Goal: Task Accomplishment & Management: Manage account settings

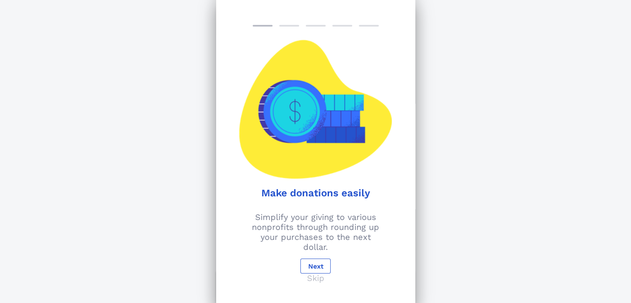
scroll to position [124, 0]
click at [322, 262] on span "Next" at bounding box center [315, 266] width 16 height 8
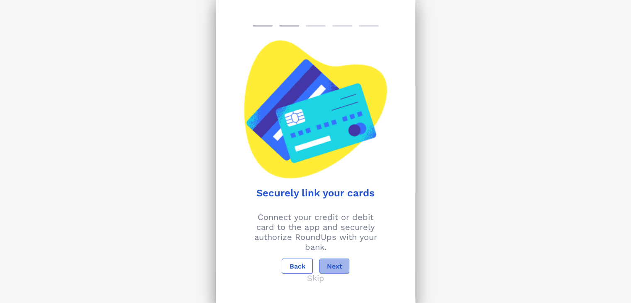
click at [337, 263] on span "Next" at bounding box center [334, 266] width 16 height 8
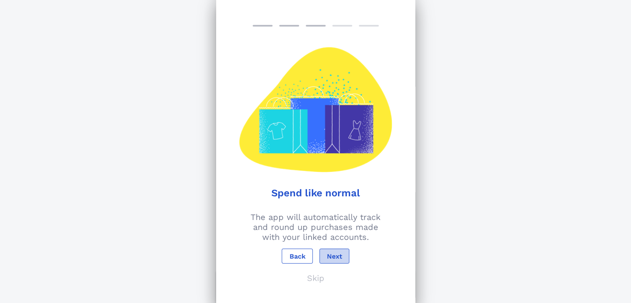
click at [333, 252] on span "Next" at bounding box center [334, 256] width 16 height 8
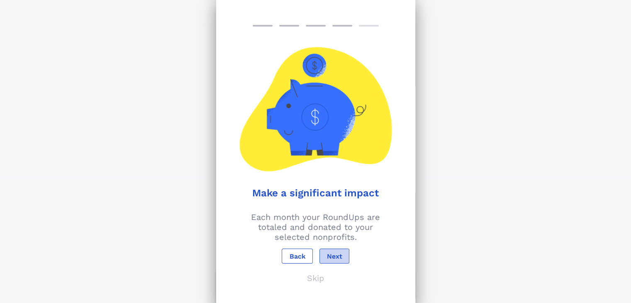
click at [335, 258] on span "Next" at bounding box center [334, 256] width 16 height 8
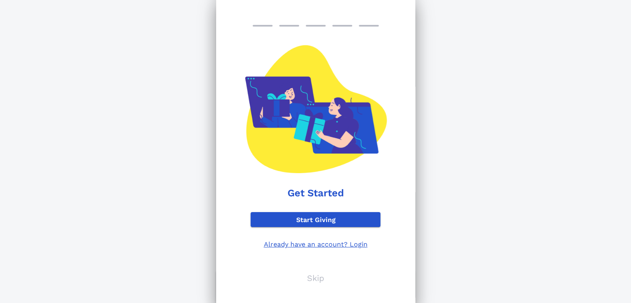
click at [328, 246] on p "Already have an account? Login" at bounding box center [316, 244] width 130 height 8
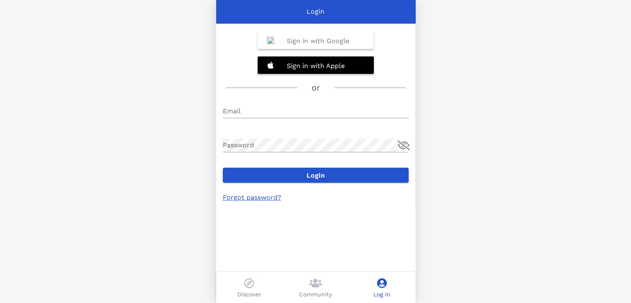
type input "[PERSON_NAME][EMAIL_ADDRESS][DOMAIN_NAME]"
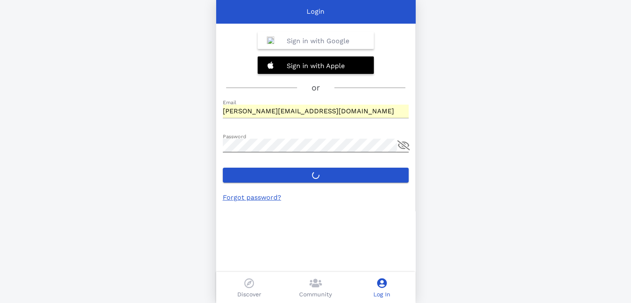
click at [405, 146] on button "append icon" at bounding box center [403, 145] width 12 height 10
click at [343, 61] on p "Sign in with Apple" at bounding box center [316, 66] width 58 height 10
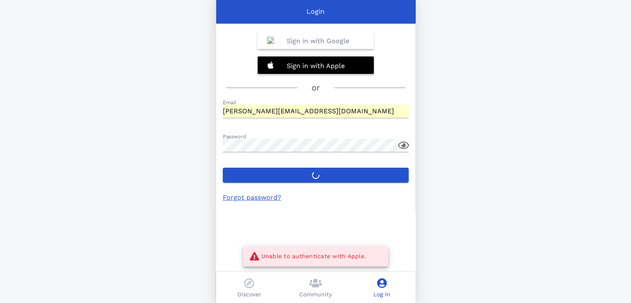
click at [317, 175] on label "Login" at bounding box center [316, 175] width 186 height 15
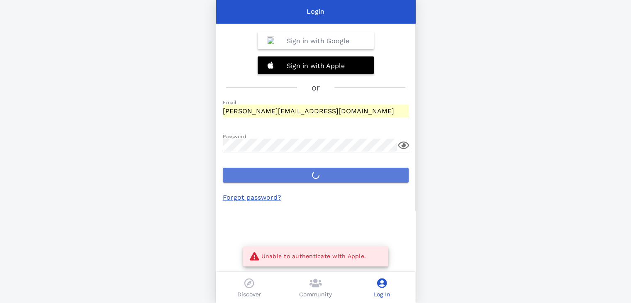
click at [317, 175] on button "Login" at bounding box center [316, 175] width 186 height 15
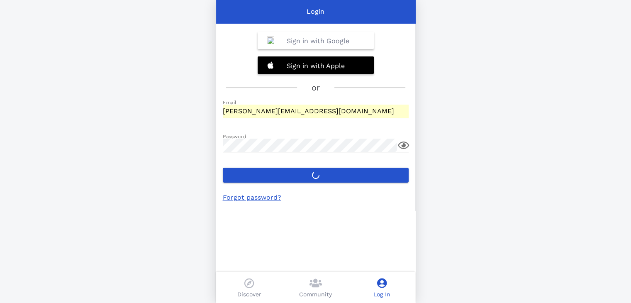
click at [380, 282] on icon at bounding box center [382, 283] width 10 height 10
click at [382, 282] on icon at bounding box center [382, 283] width 10 height 10
click at [256, 282] on div "Discover" at bounding box center [249, 287] width 66 height 31
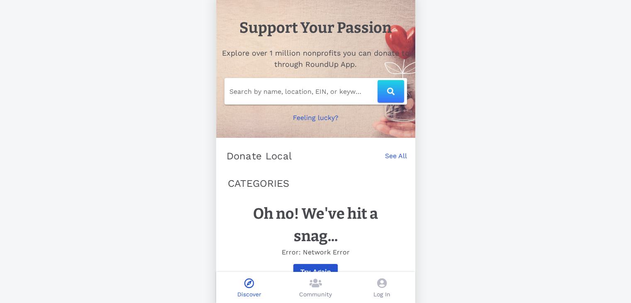
scroll to position [28, 0]
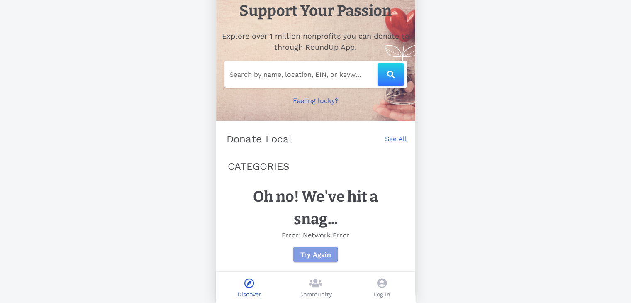
drag, startPoint x: 325, startPoint y: 249, endPoint x: 338, endPoint y: 246, distance: 13.7
click at [324, 248] on button "Try Again" at bounding box center [315, 254] width 44 height 15
click at [259, 68] on input "text" at bounding box center [303, 74] width 148 height 13
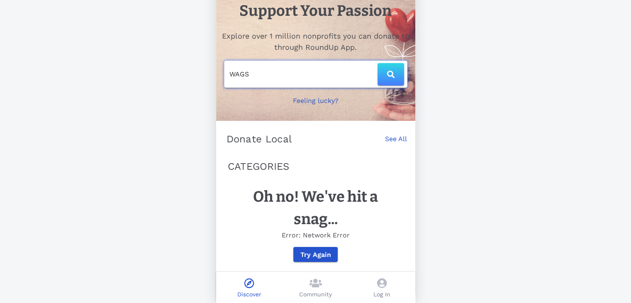
click at [393, 71] on icon "button" at bounding box center [390, 74] width 7 height 7
type input "WAGS"
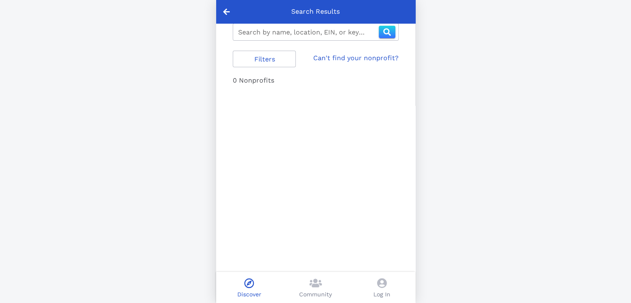
type input "wags"
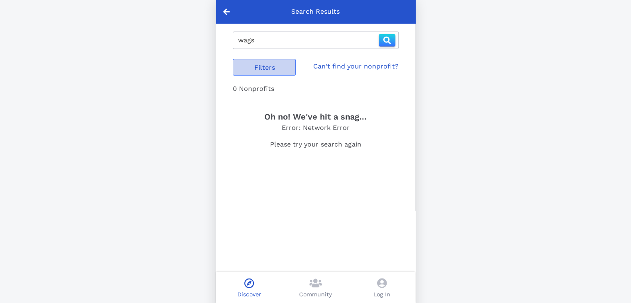
click at [266, 68] on span "Filters" at bounding box center [264, 67] width 49 height 8
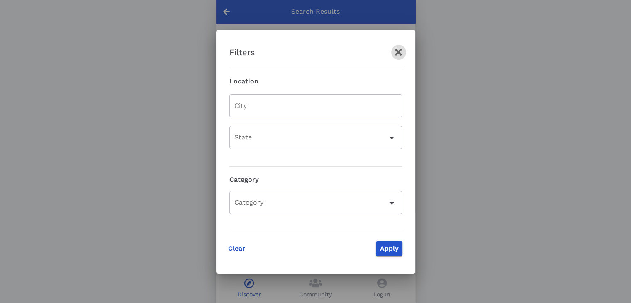
click at [398, 51] on icon "button" at bounding box center [399, 52] width 10 height 10
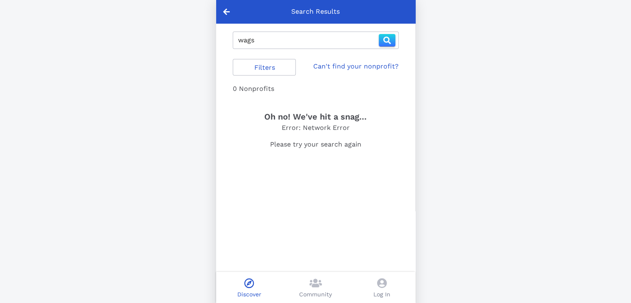
click at [227, 12] on icon at bounding box center [226, 11] width 7 height 7
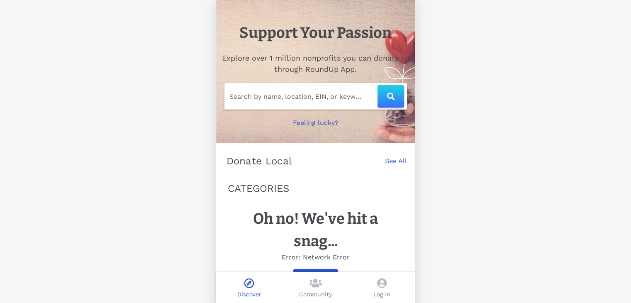
click at [263, 92] on input "Search by name, location, EIN, or keyword" at bounding box center [303, 96] width 148 height 13
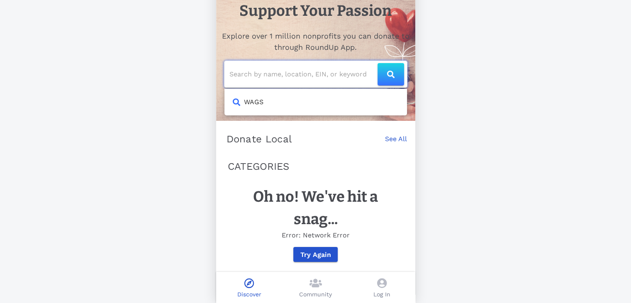
scroll to position [28, 0]
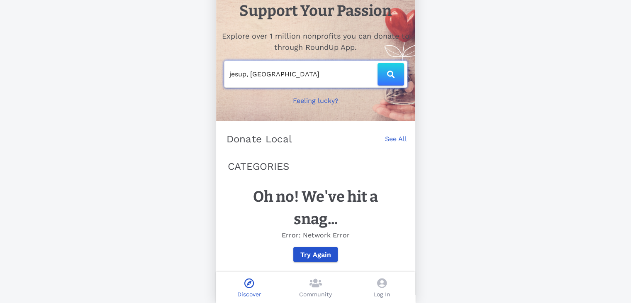
type input "jesup, GA"
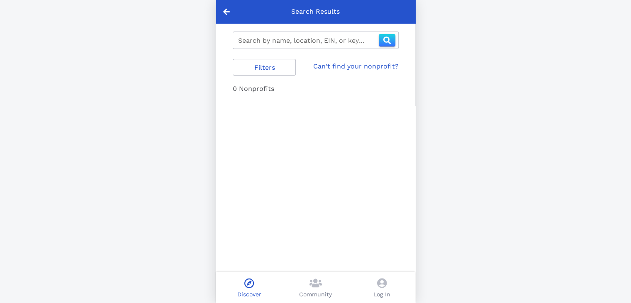
type input "jesup, ga"
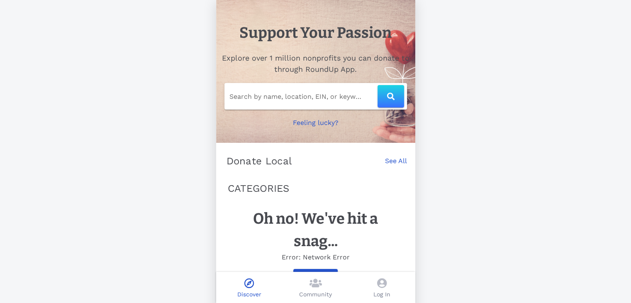
scroll to position [28, 0]
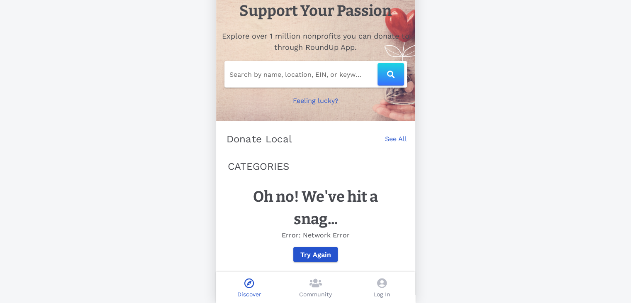
click at [383, 288] on span at bounding box center [382, 284] width 10 height 12
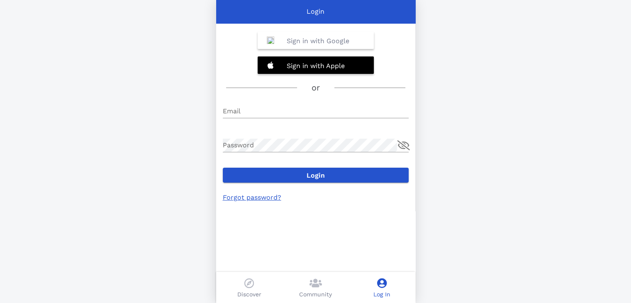
type input "crenshaw.p.h@gmail.com"
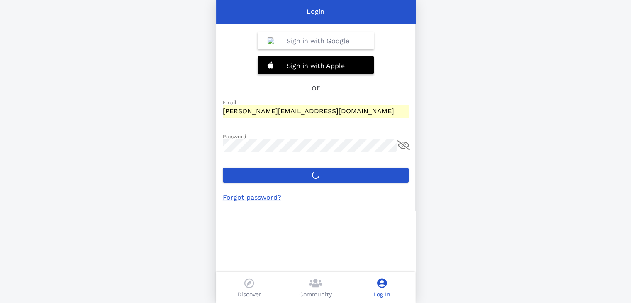
click at [403, 144] on button "append icon" at bounding box center [403, 145] width 12 height 10
click at [319, 42] on b "Sign in with Google" at bounding box center [318, 41] width 63 height 8
click at [324, 63] on b "Sign in with Apple" at bounding box center [316, 66] width 58 height 8
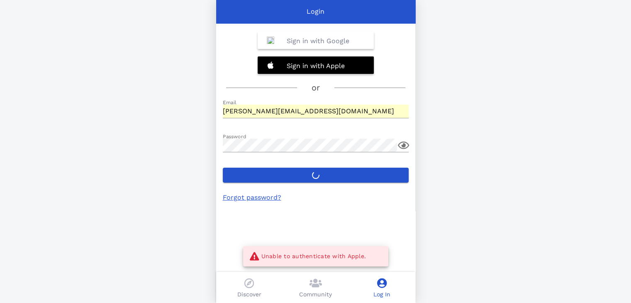
click at [241, 195] on link "Forgot password?" at bounding box center [252, 197] width 58 height 8
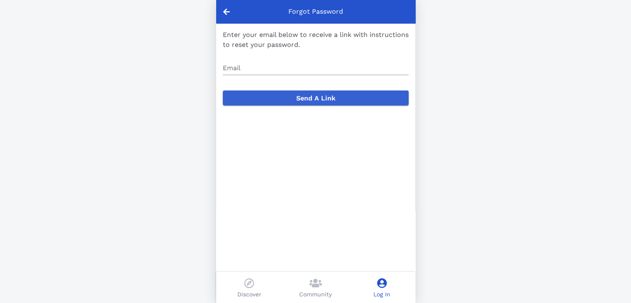
drag, startPoint x: 289, startPoint y: 63, endPoint x: 287, endPoint y: 94, distance: 31.5
click at [287, 68] on div "Email" at bounding box center [316, 69] width 186 height 27
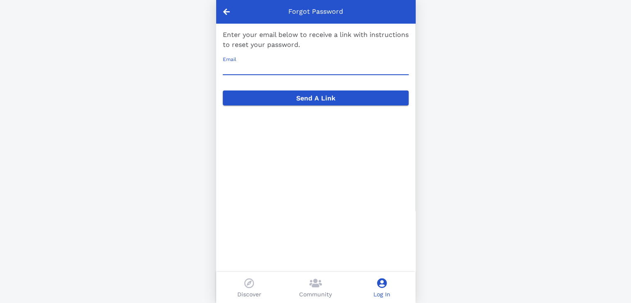
click at [262, 70] on input "Email" at bounding box center [316, 67] width 186 height 13
type input "[PERSON_NAME][EMAIL_ADDRESS][DOMAIN_NAME]"
click at [223, 90] on button "Send A Link" at bounding box center [316, 97] width 186 height 15
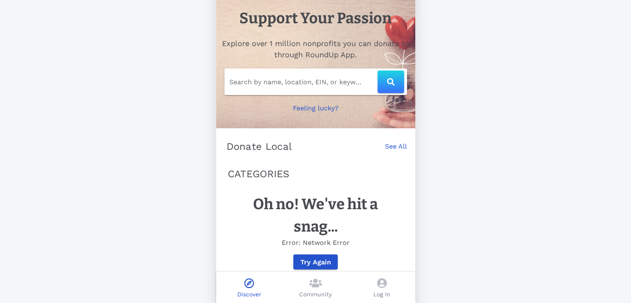
scroll to position [28, 0]
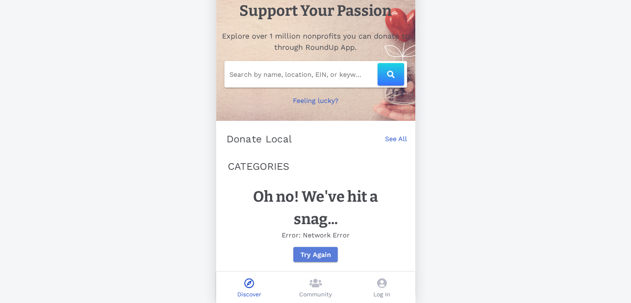
click at [313, 254] on span "Try Again" at bounding box center [315, 255] width 31 height 8
click at [386, 287] on icon at bounding box center [382, 283] width 10 height 10
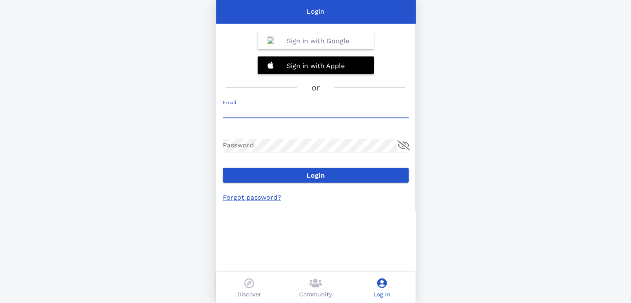
type input "crenshaw.p.h@gmail.com"
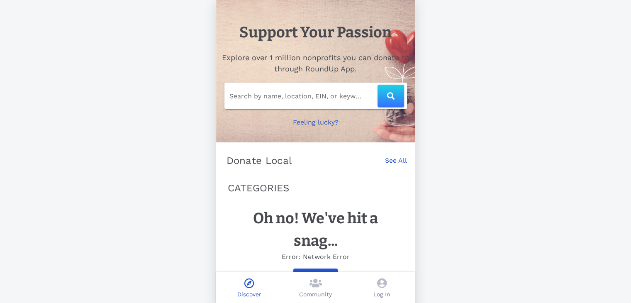
scroll to position [28, 0]
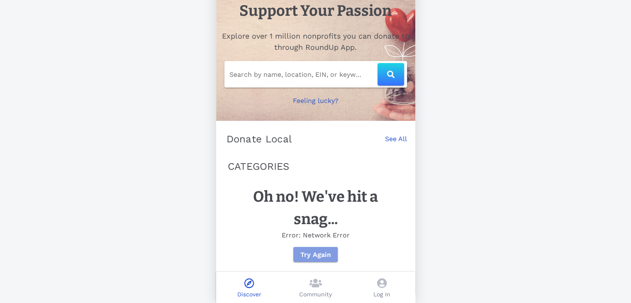
click at [313, 257] on span "Try Again" at bounding box center [315, 255] width 31 height 8
click at [392, 134] on link "See All" at bounding box center [396, 143] width 22 height 18
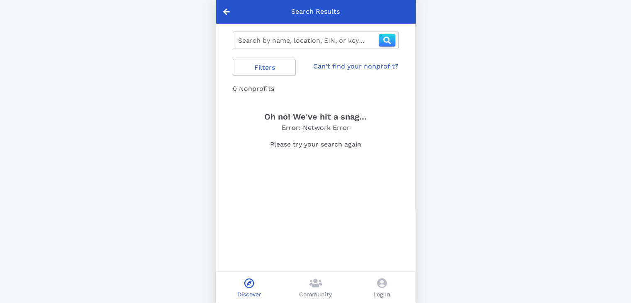
click at [229, 14] on div at bounding box center [226, 11] width 21 height 23
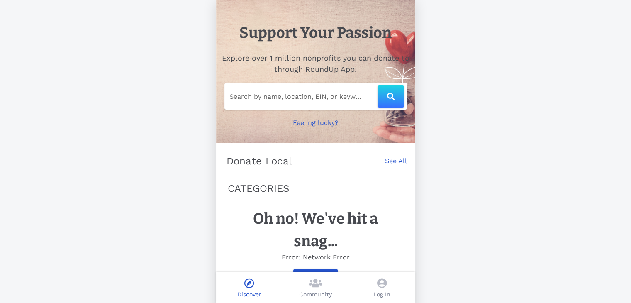
click at [324, 282] on div "Community" at bounding box center [315, 287] width 66 height 31
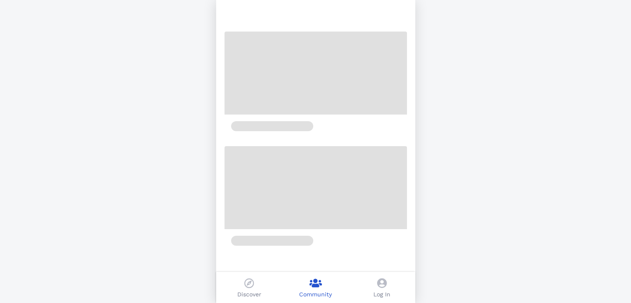
click at [383, 284] on icon at bounding box center [382, 283] width 10 height 10
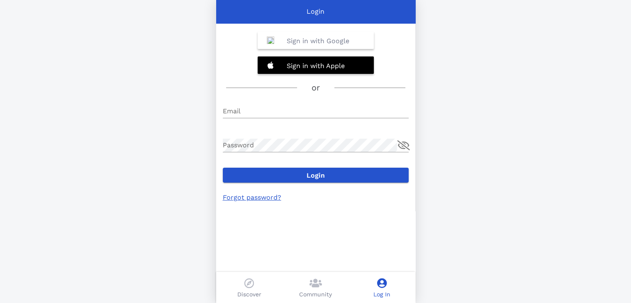
type input "[PERSON_NAME][EMAIL_ADDRESS][DOMAIN_NAME]"
